Goal: Check status: Check status

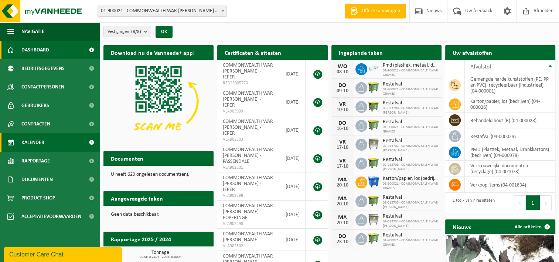
click at [39, 140] on span "Kalender" at bounding box center [32, 142] width 23 height 18
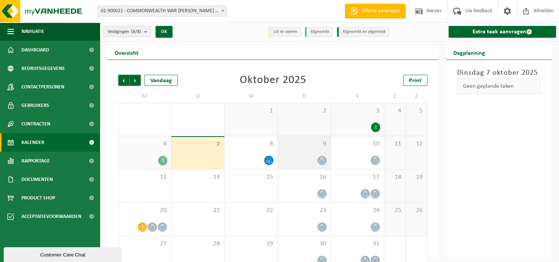
click at [300, 151] on div "9" at bounding box center [304, 152] width 53 height 33
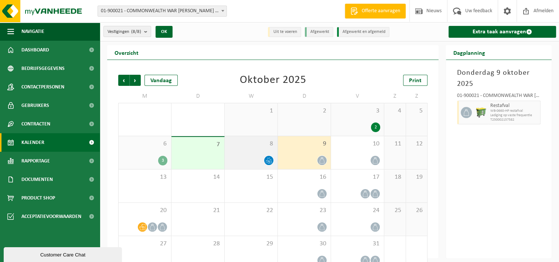
click at [242, 152] on div "8" at bounding box center [251, 152] width 53 height 33
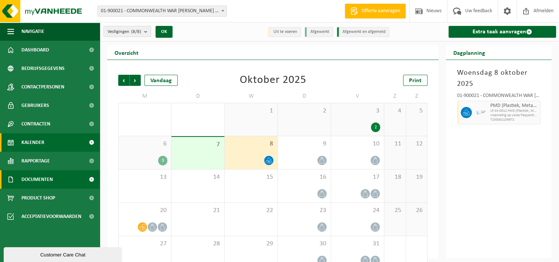
click at [45, 182] on span "Documenten" at bounding box center [36, 179] width 31 height 18
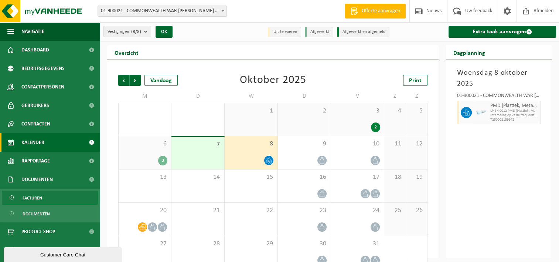
click at [37, 195] on span "Facturen" at bounding box center [33, 198] width 20 height 14
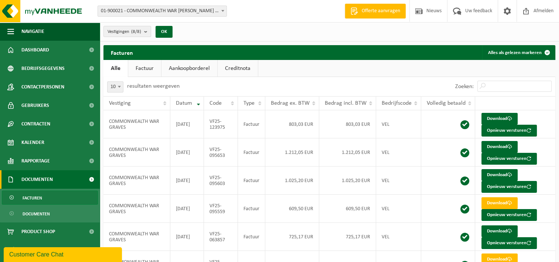
click at [149, 68] on link "Factuur" at bounding box center [144, 68] width 33 height 17
click at [48, 139] on link "Kalender" at bounding box center [50, 142] width 100 height 18
